Goal: Check status: Check status

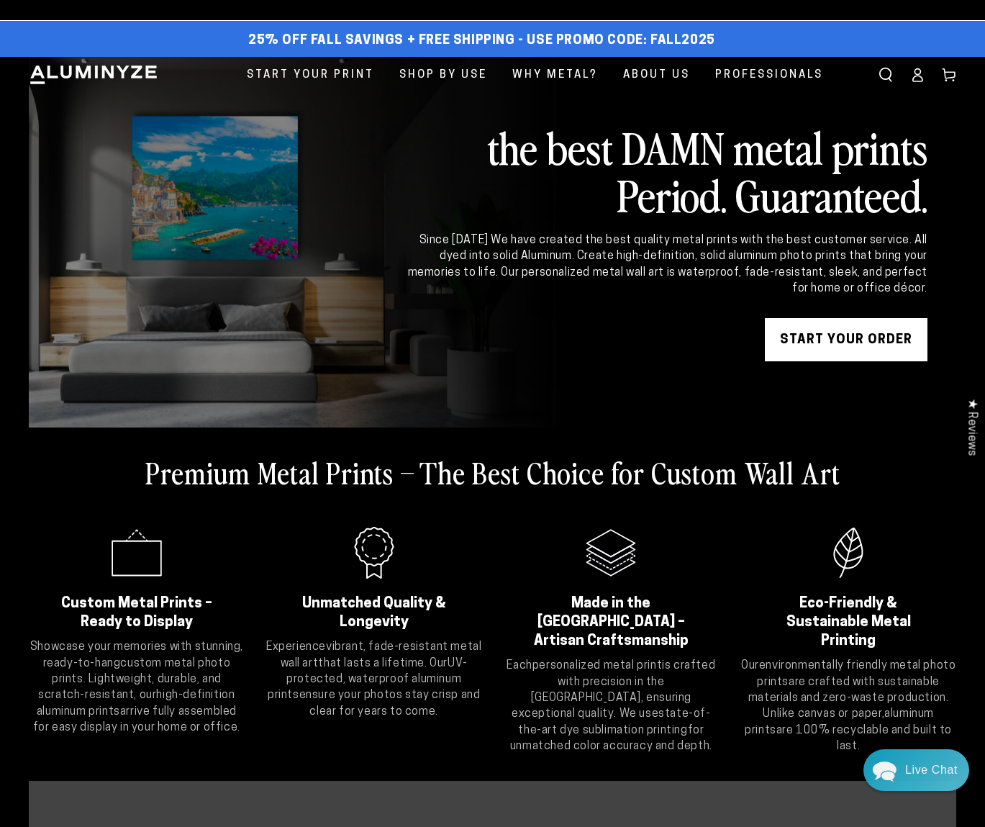
click at [917, 73] on icon at bounding box center [918, 75] width 14 height 14
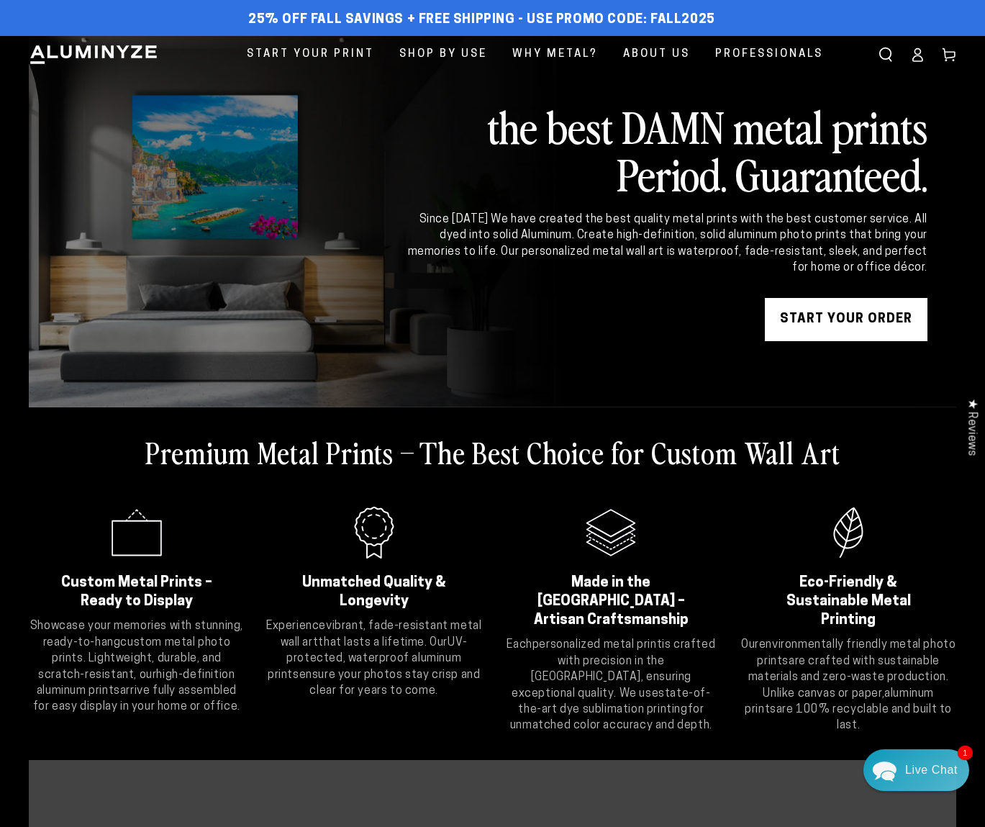
click at [913, 55] on icon at bounding box center [918, 55] width 14 height 14
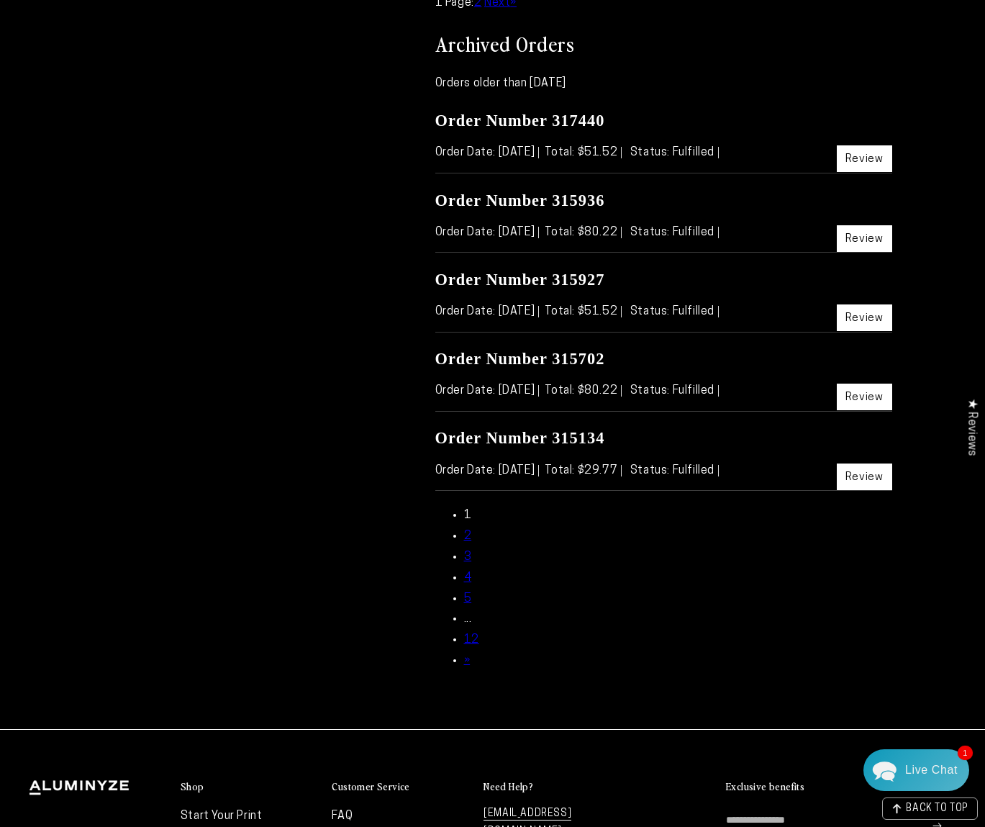
scroll to position [1152, 0]
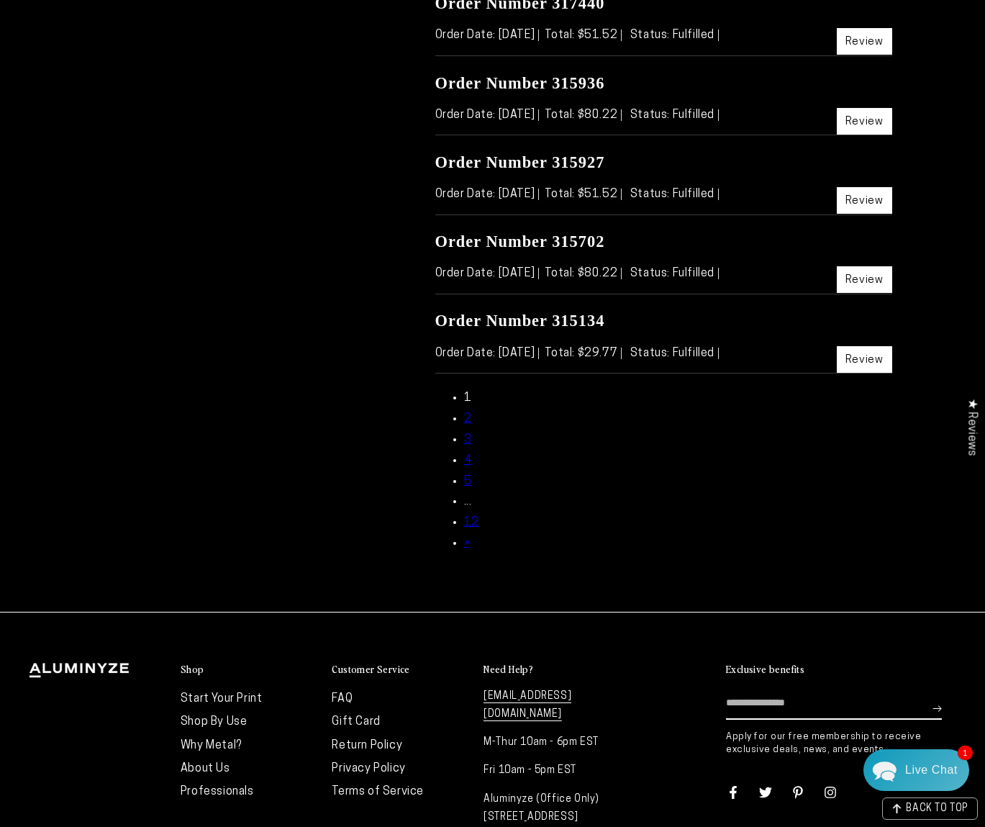
click at [462, 415] on ul "1 2 3 4 5 ... 12 »" at bounding box center [663, 471] width 457 height 166
click at [859, 366] on link "Review" at bounding box center [864, 359] width 55 height 27
click at [850, 277] on link "Review" at bounding box center [864, 279] width 55 height 27
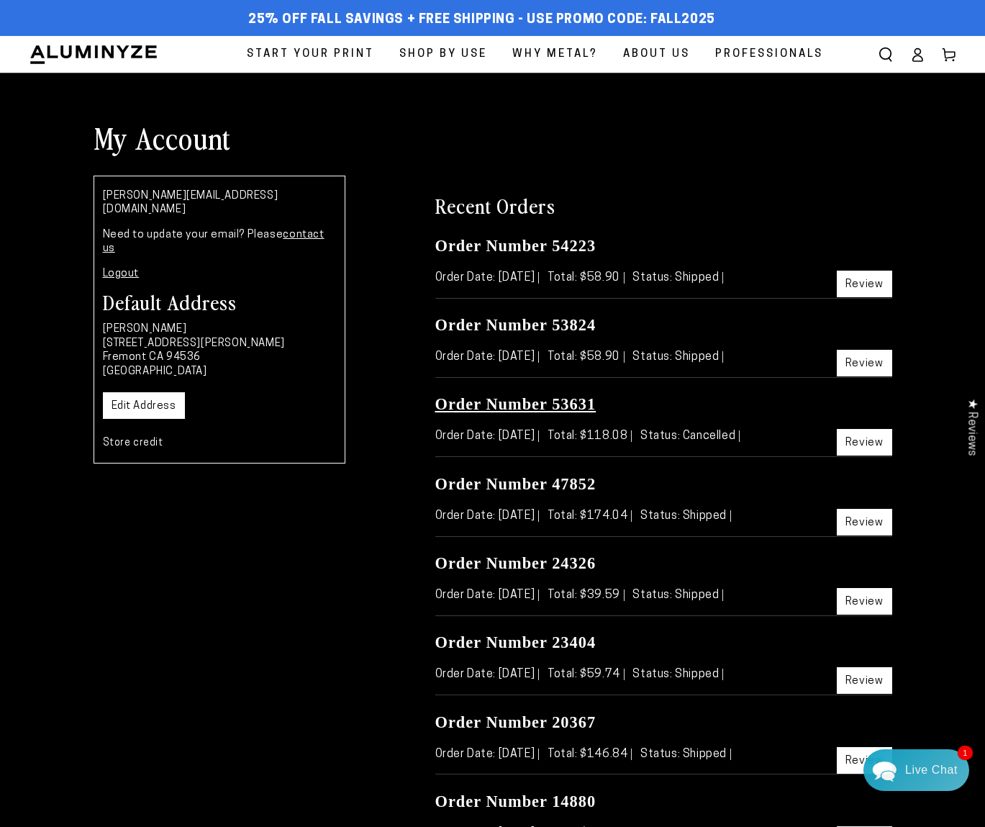
click at [543, 402] on link "Order Number 53631" at bounding box center [515, 404] width 161 height 18
click at [500, 486] on link "Order Number 47852" at bounding box center [515, 484] width 161 height 18
click at [541, 561] on link "Order Number 24326" at bounding box center [515, 563] width 161 height 18
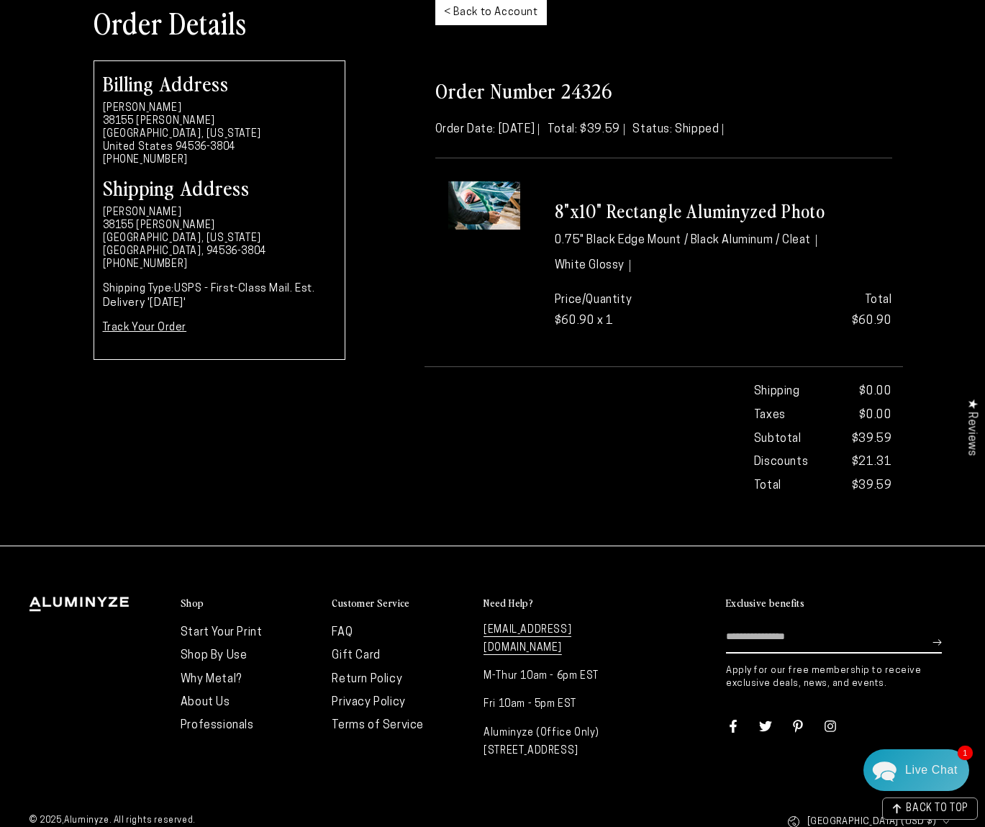
scroll to position [72, 0]
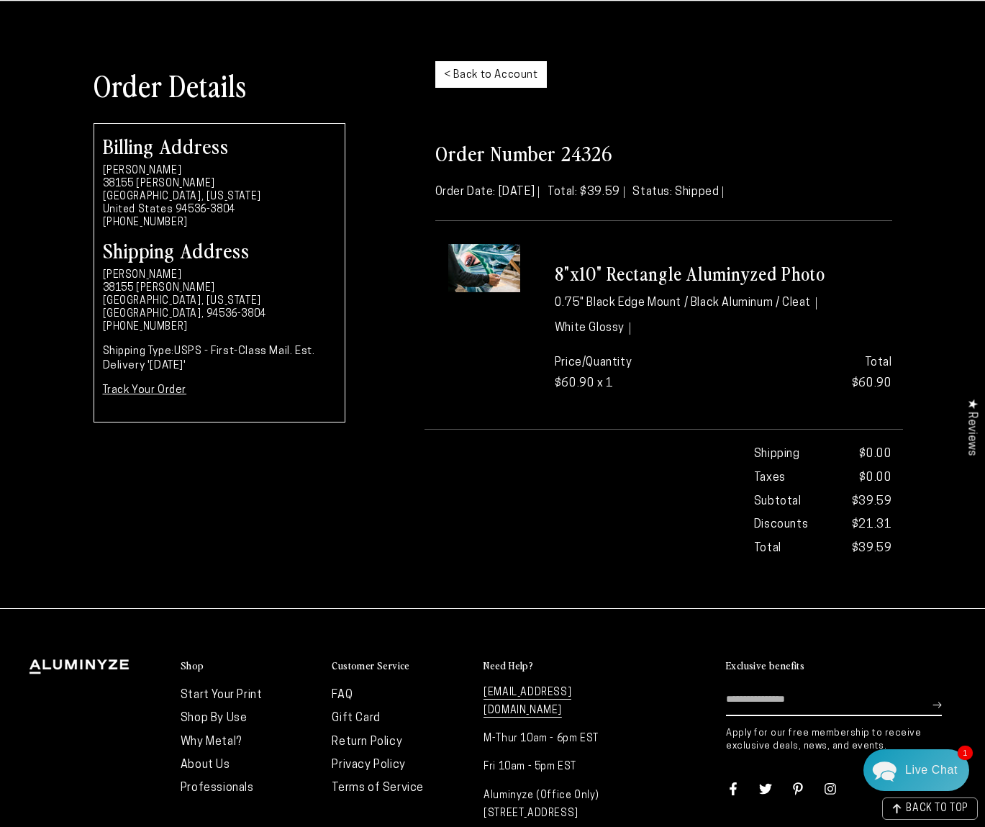
click at [468, 266] on img at bounding box center [484, 268] width 72 height 48
click at [632, 276] on h3 "8"x10" Rectangle Aluminyzed Photo" at bounding box center [724, 274] width 338 height 24
click at [633, 276] on h3 "8"x10" Rectangle Aluminyzed Photo" at bounding box center [724, 274] width 338 height 24
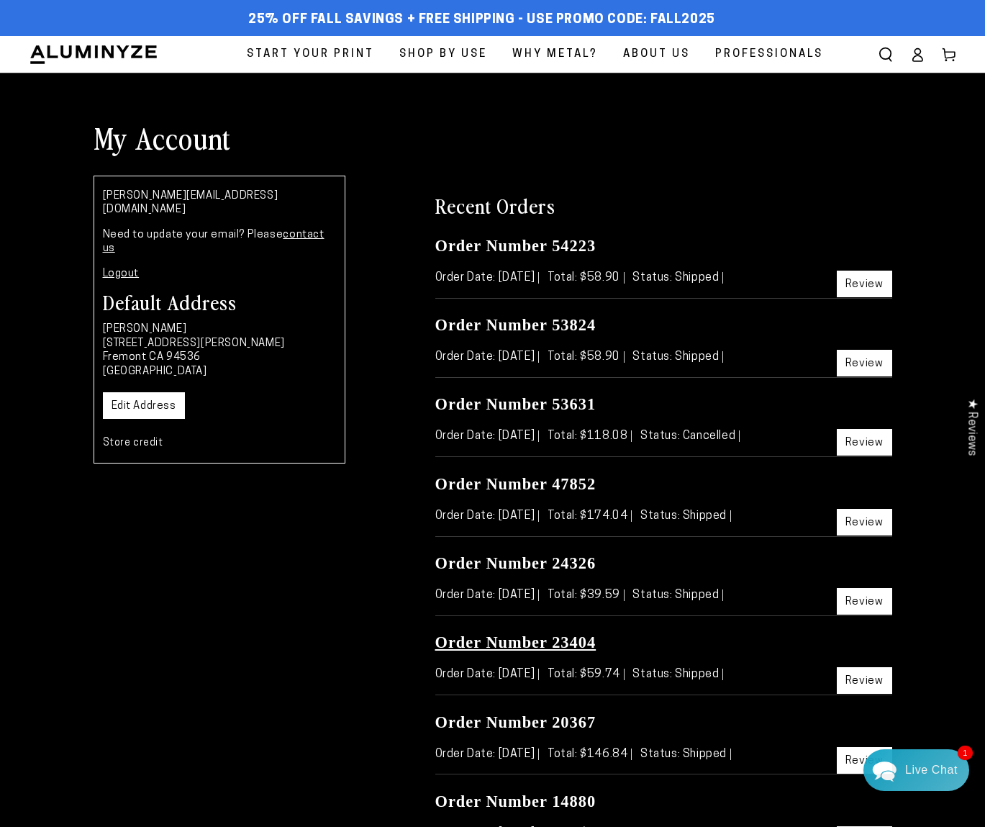
click at [523, 643] on link "Order Number 23404" at bounding box center [515, 642] width 161 height 18
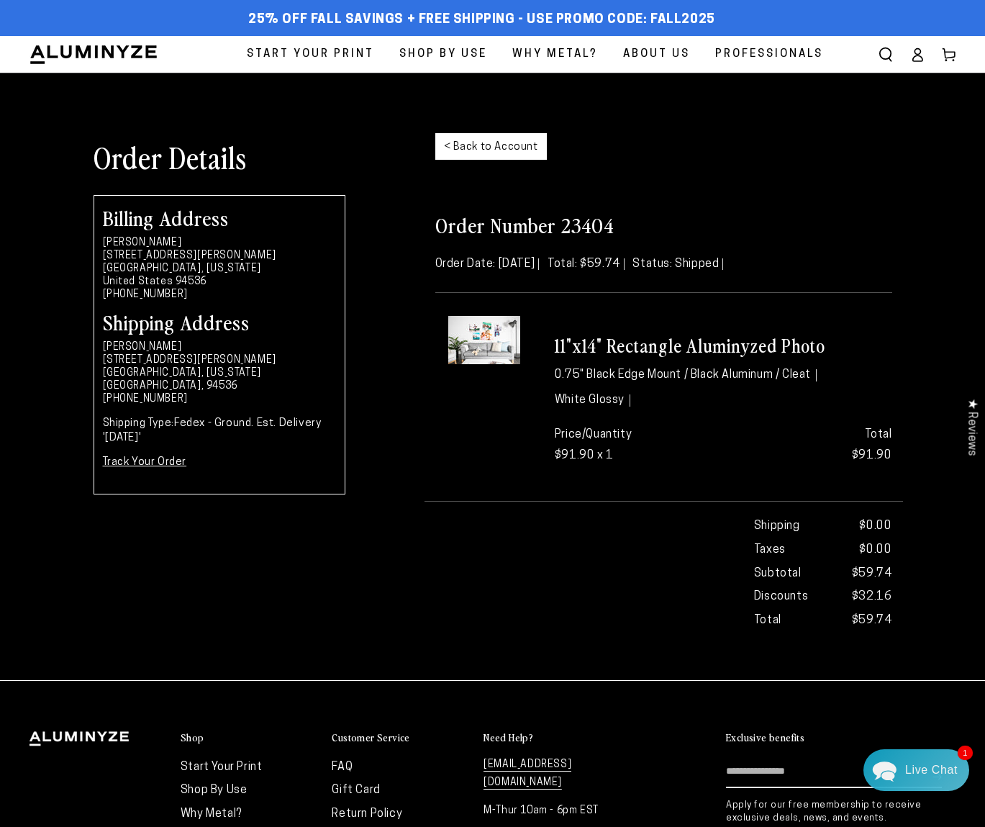
click at [493, 334] on img at bounding box center [484, 340] width 72 height 48
